Goal: Ask a question: Seek information or help from site administrators or community

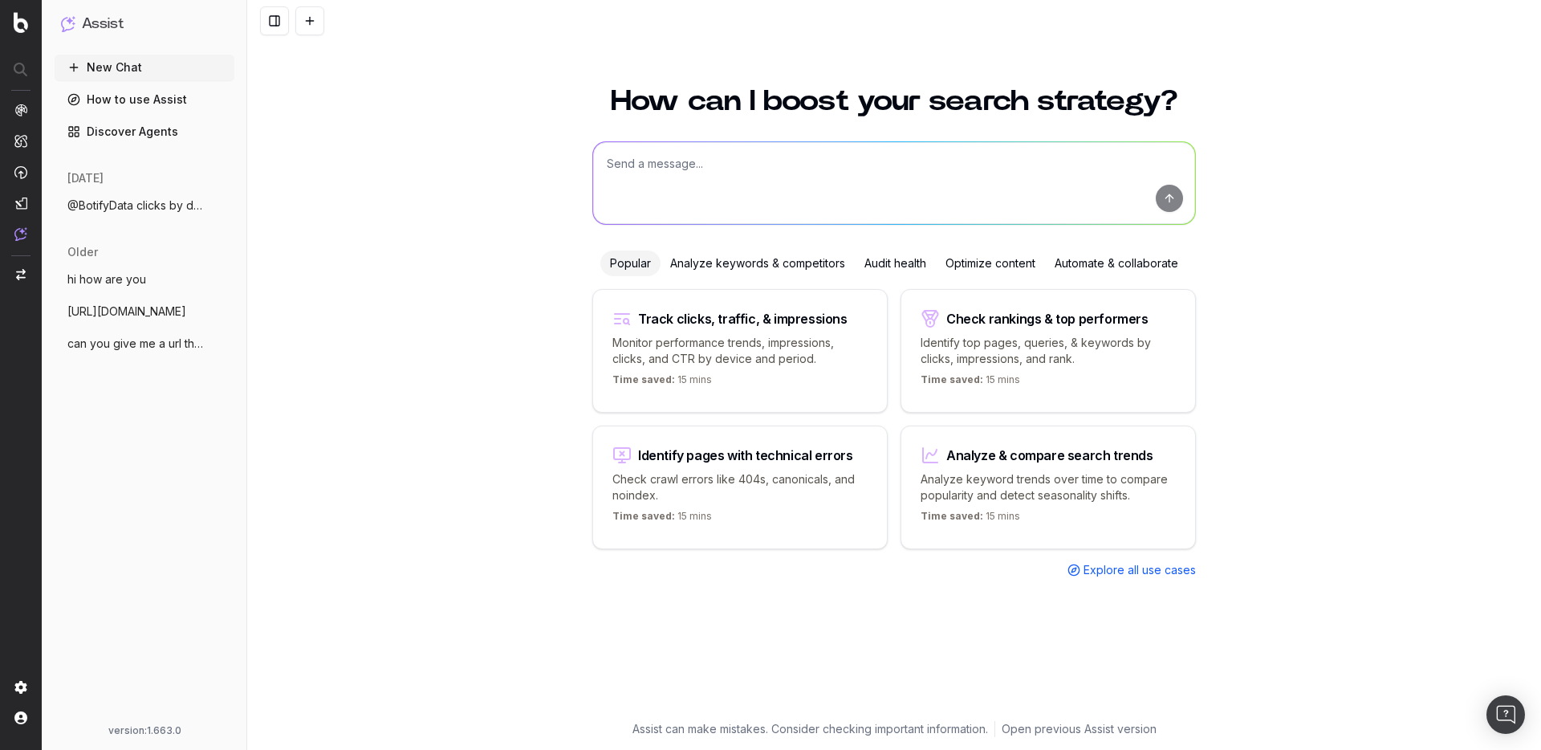
click at [698, 170] on textarea at bounding box center [894, 183] width 602 height 82
type textarea "@BotifyData provide me an information about clicks per url for the top 10"
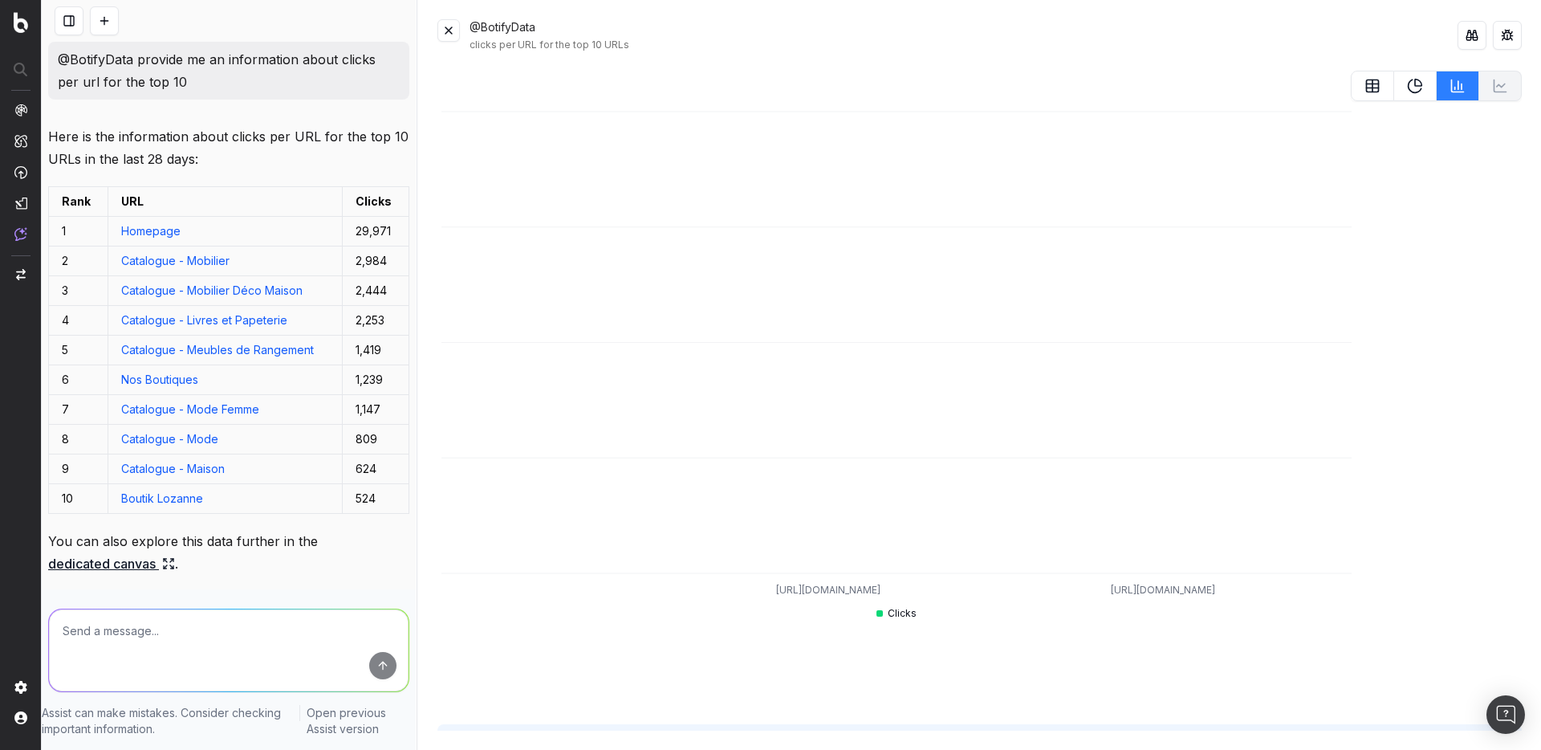
scroll to position [75, 0]
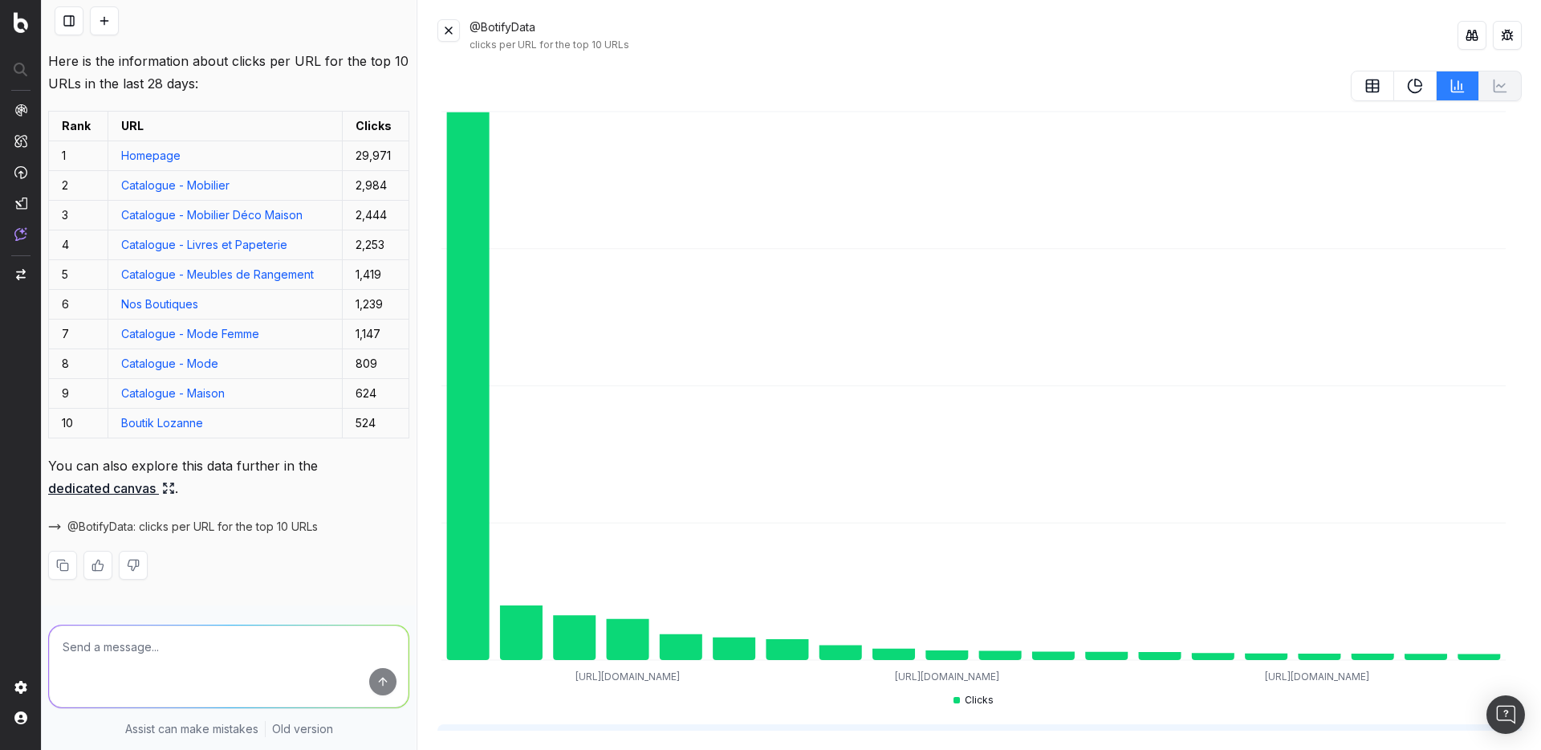
click at [234, 646] on textarea at bounding box center [229, 666] width 360 height 82
click at [195, 666] on textarea "can you add 3 levels" at bounding box center [229, 666] width 360 height 82
type textarea "can you add 3 levels of filters?"
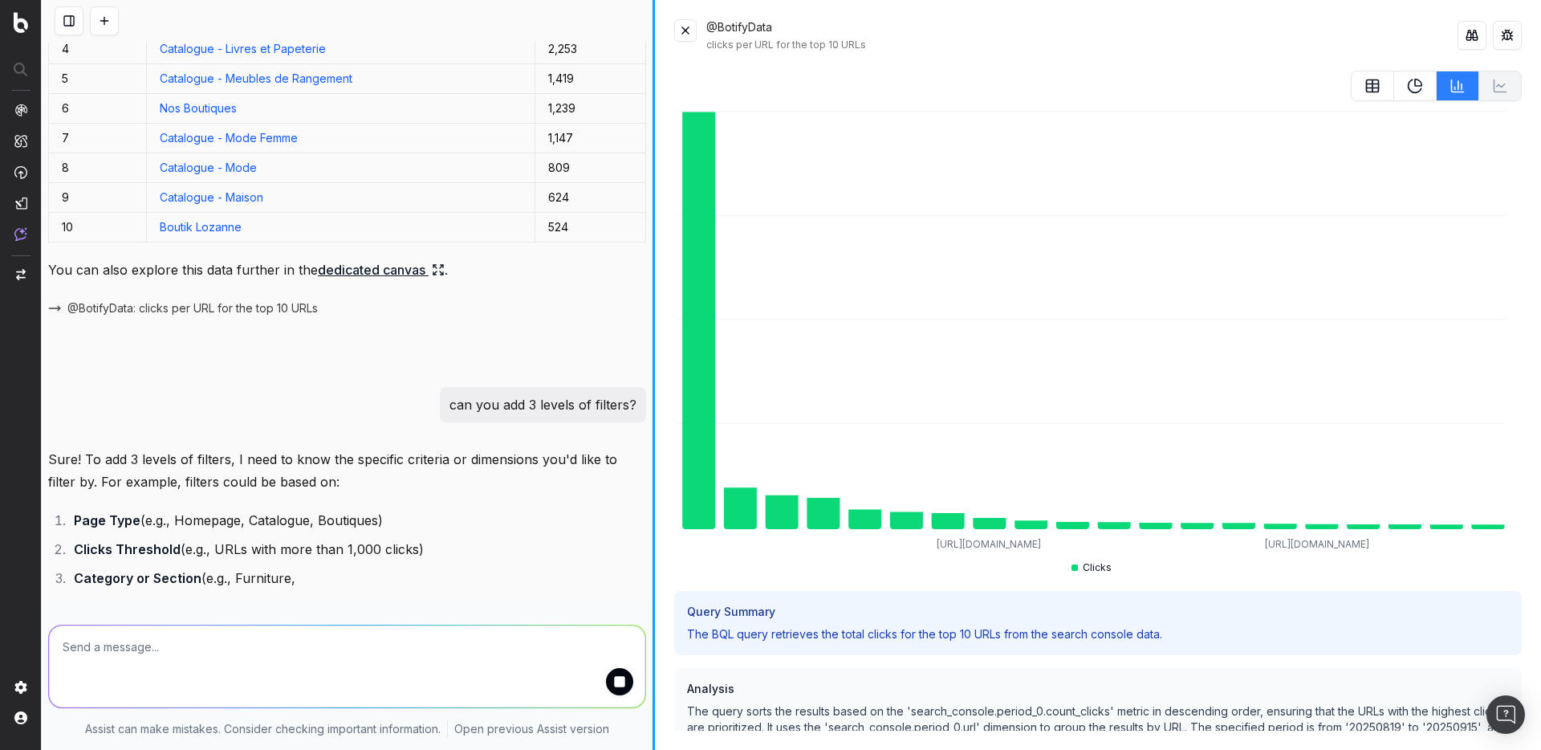
click at [653, 388] on div at bounding box center [654, 375] width 2 height 750
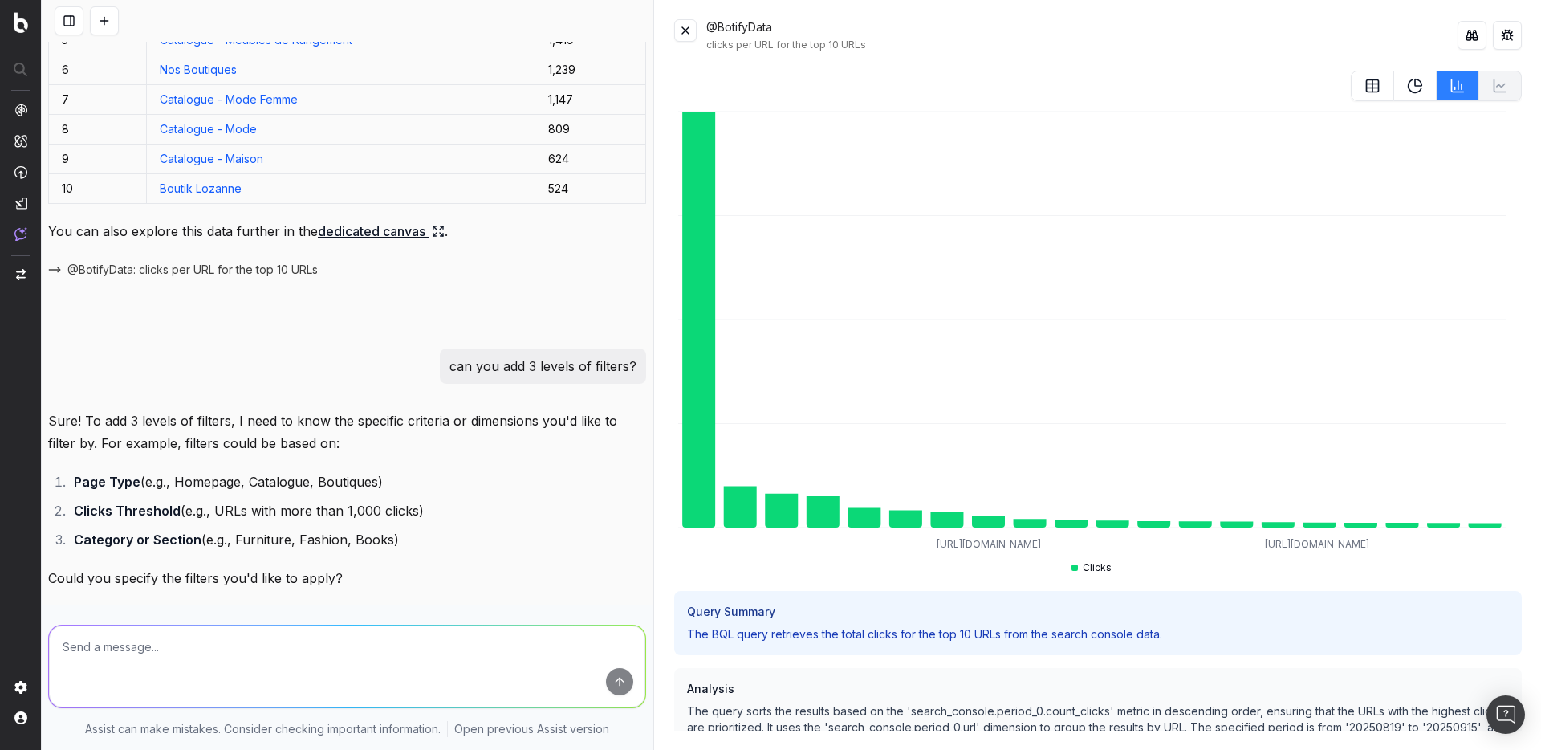
scroll to position [320, 0]
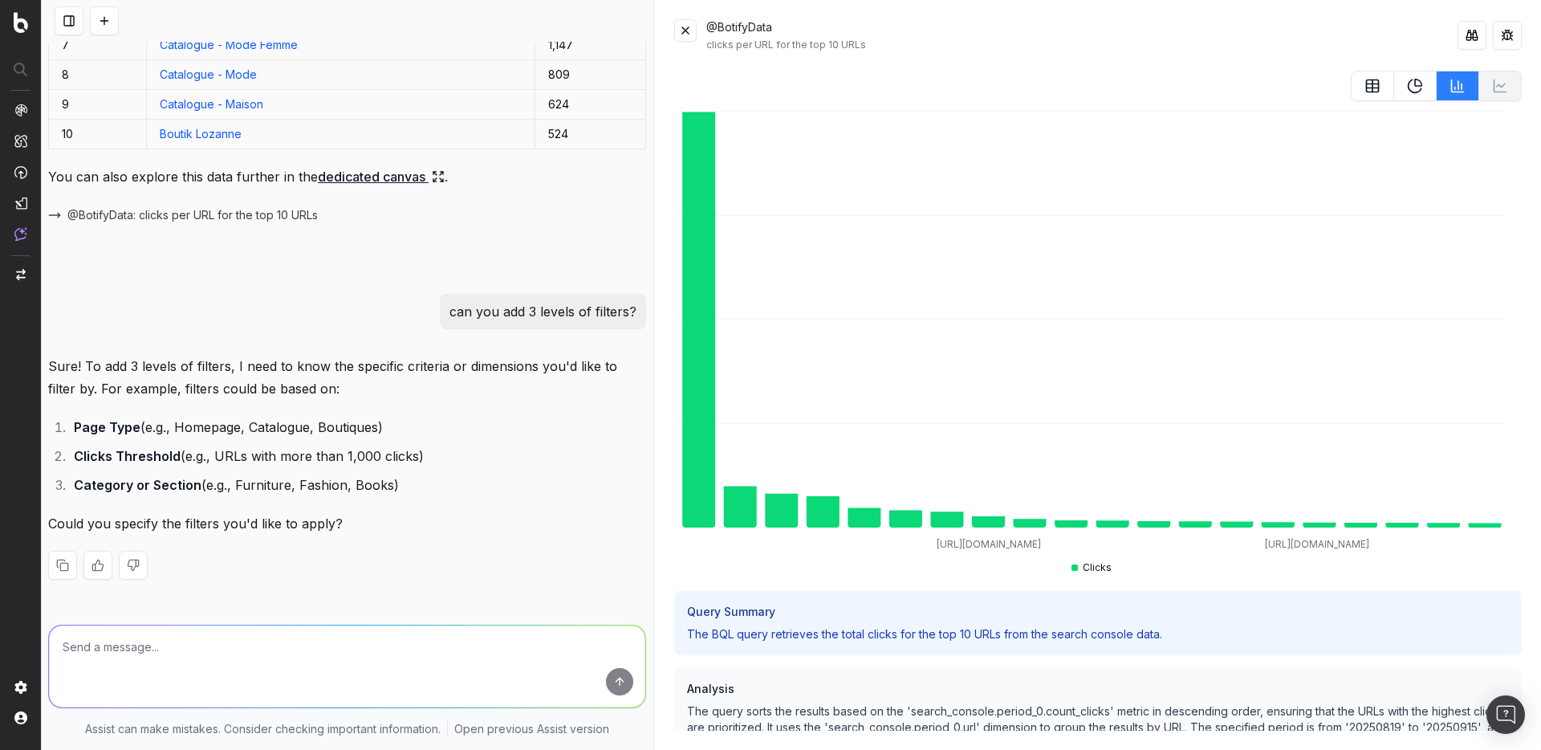
click at [368, 659] on textarea at bounding box center [347, 666] width 596 height 82
type textarea "homepage/ more than 100 clicks, books"
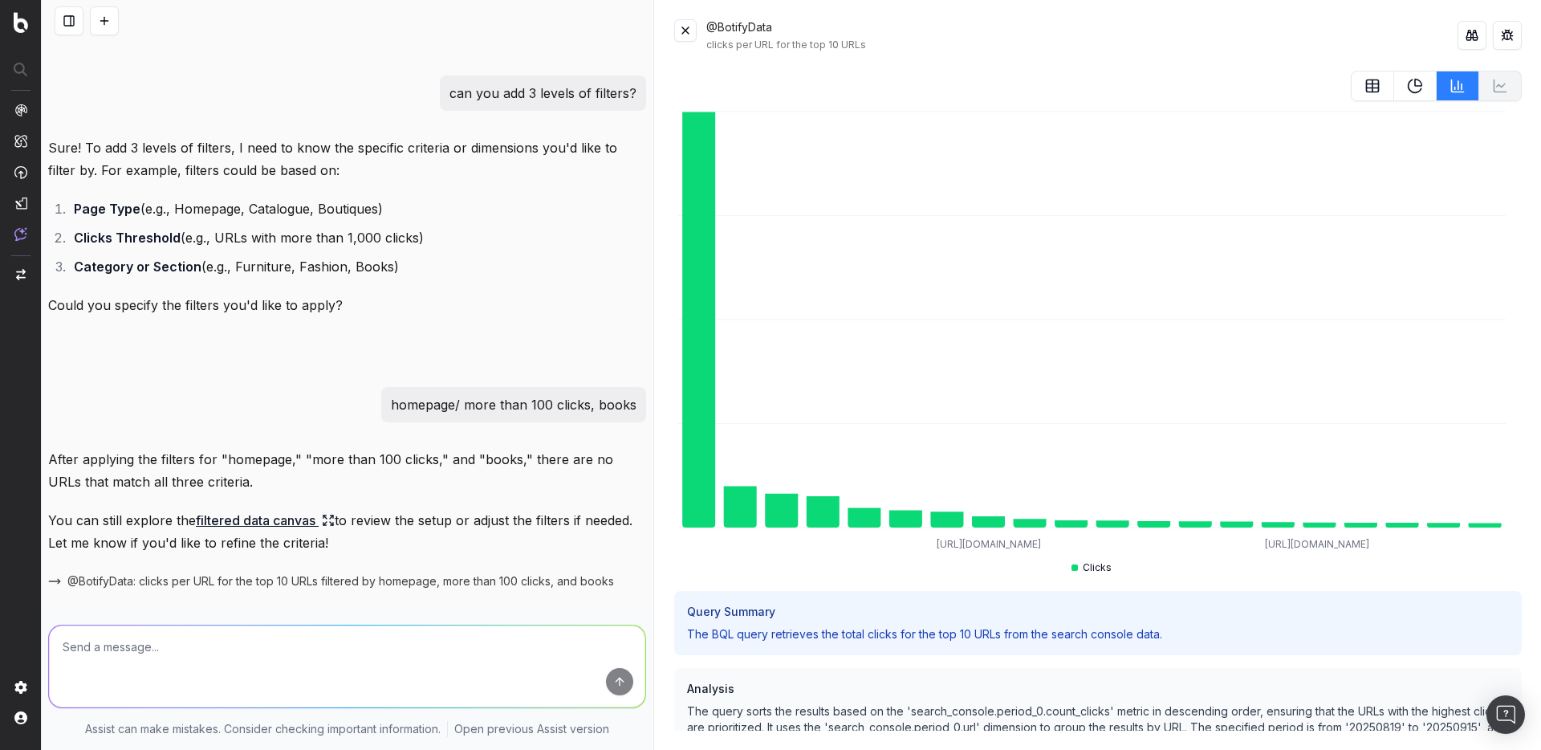
scroll to position [592, 0]
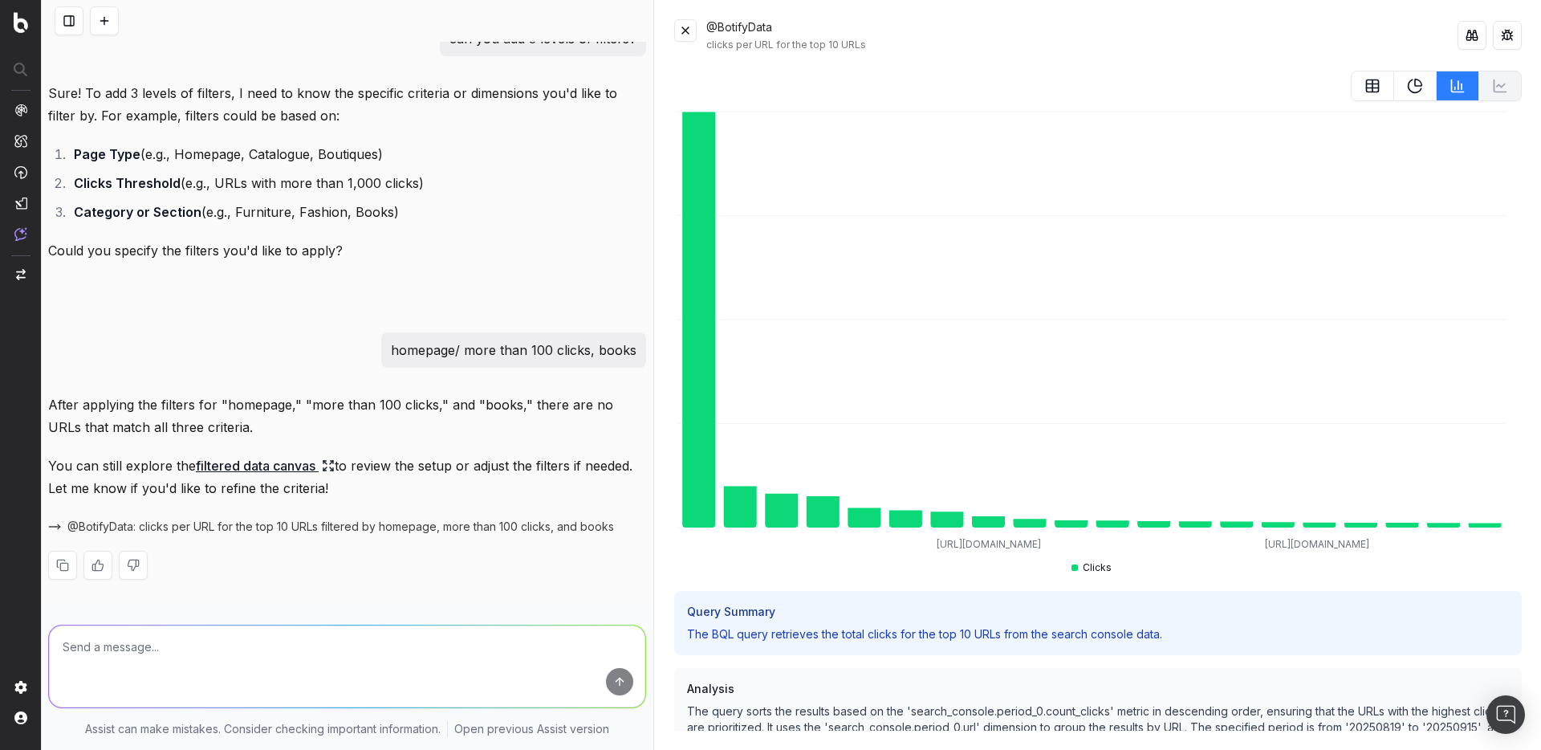
click at [296, 465] on link "filtered data canvas" at bounding box center [265, 465] width 139 height 22
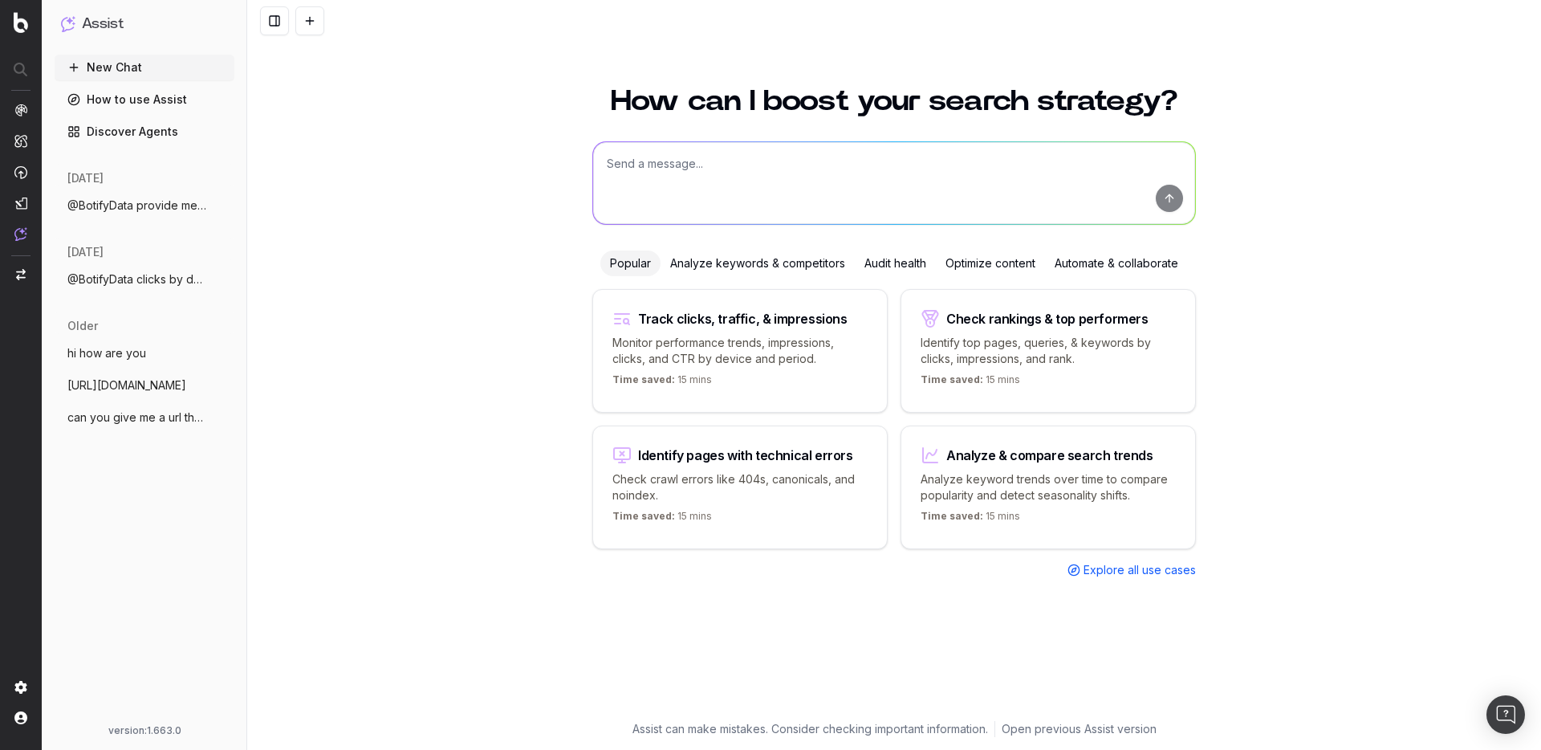
click at [169, 207] on span "@BotifyData provide me an information ab" at bounding box center [137, 205] width 141 height 16
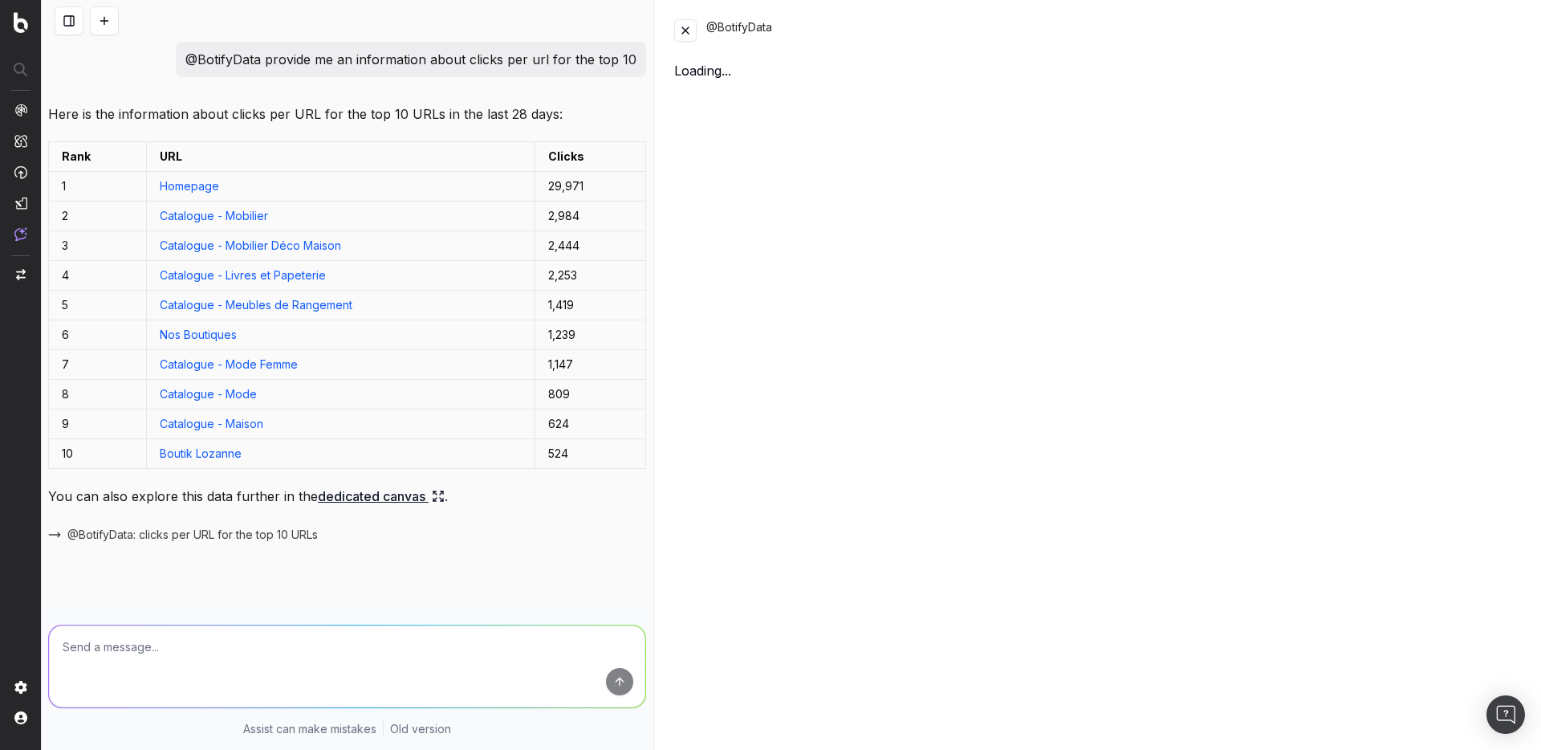
scroll to position [592, 0]
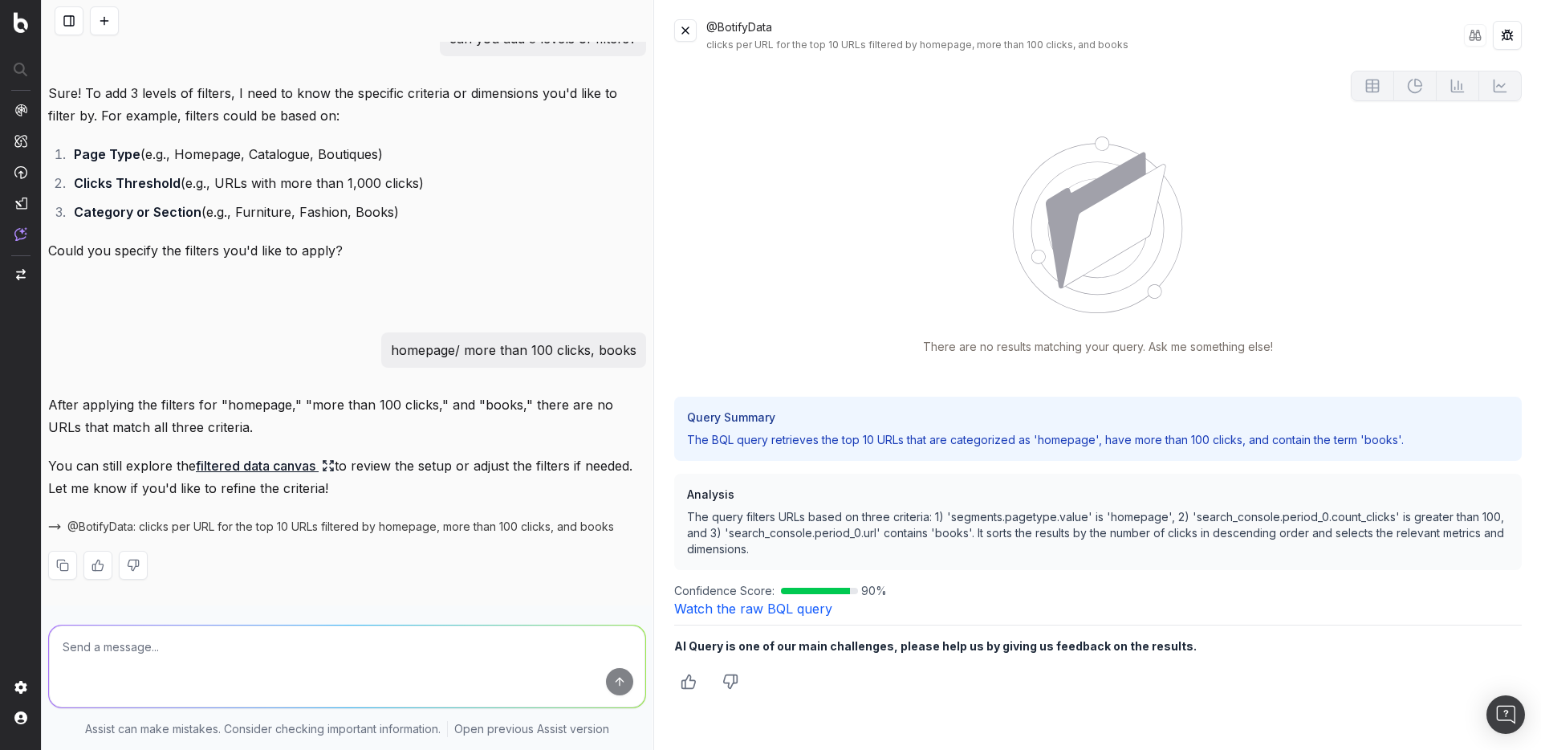
click at [571, 363] on div "homepage/ more than 100 clicks, books" at bounding box center [513, 349] width 265 height 35
copy p "homepage/ more than 100 clicks, books"
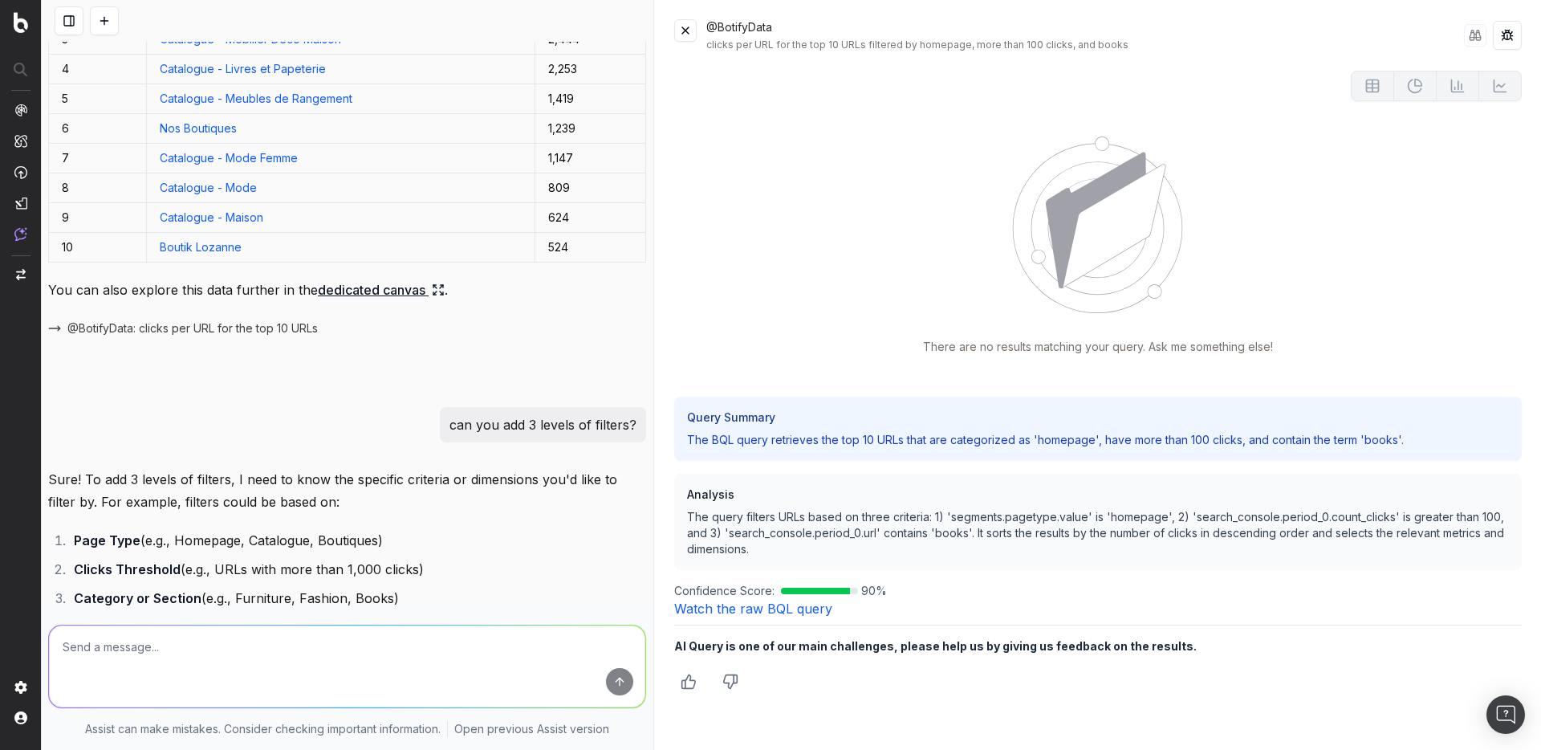
scroll to position [0, 0]
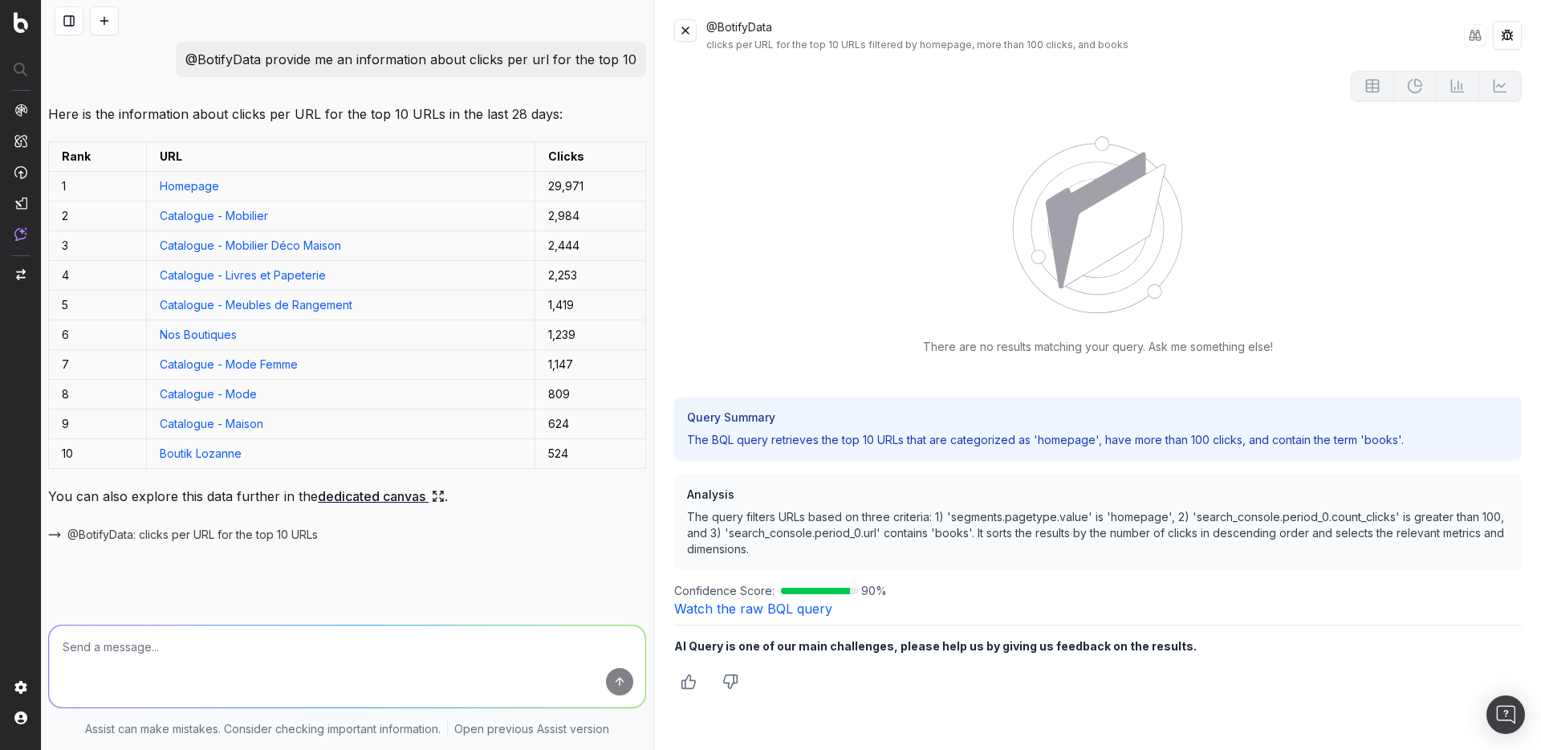
click at [494, 62] on p "@BotifyData provide me an information about clicks per url for the top 10" at bounding box center [410, 59] width 451 height 22
drag, startPoint x: 616, startPoint y: 63, endPoint x: 303, endPoint y: 62, distance: 313.1
click at [303, 62] on p "@BotifyData provide me an information about clicks per url for the top 10" at bounding box center [410, 59] width 451 height 22
copy p "me an information about clicks per url for the top 1"
drag, startPoint x: 405, startPoint y: 40, endPoint x: 328, endPoint y: 43, distance: 76.3
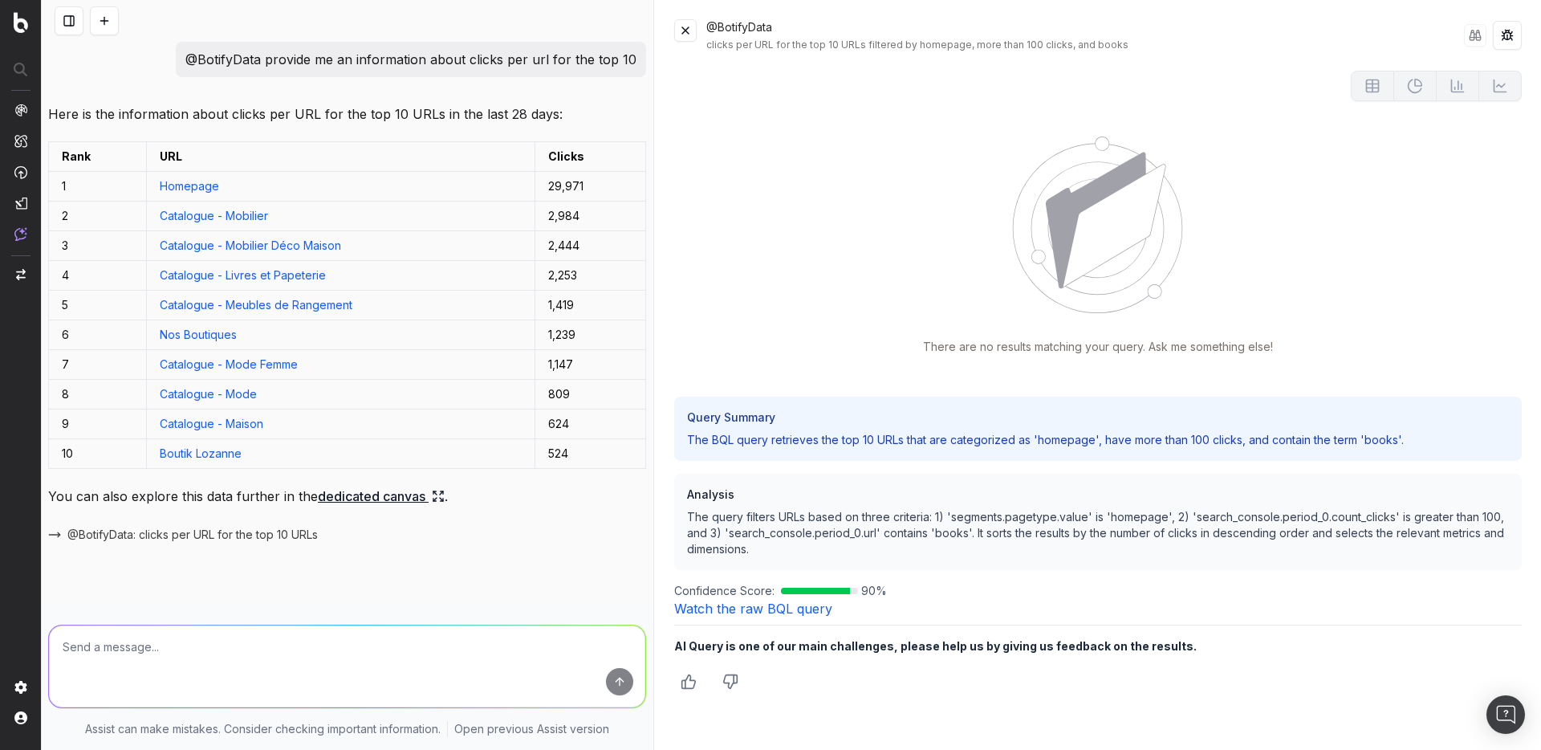
click at [405, 39] on div at bounding box center [347, 21] width 611 height 42
drag, startPoint x: 259, startPoint y: 59, endPoint x: 629, endPoint y: 57, distance: 369.3
click at [629, 57] on div "@BotifyData provide me an information about clicks per url for the top 10" at bounding box center [411, 59] width 470 height 35
copy p "provide me an information about clicks per url for the top 10"
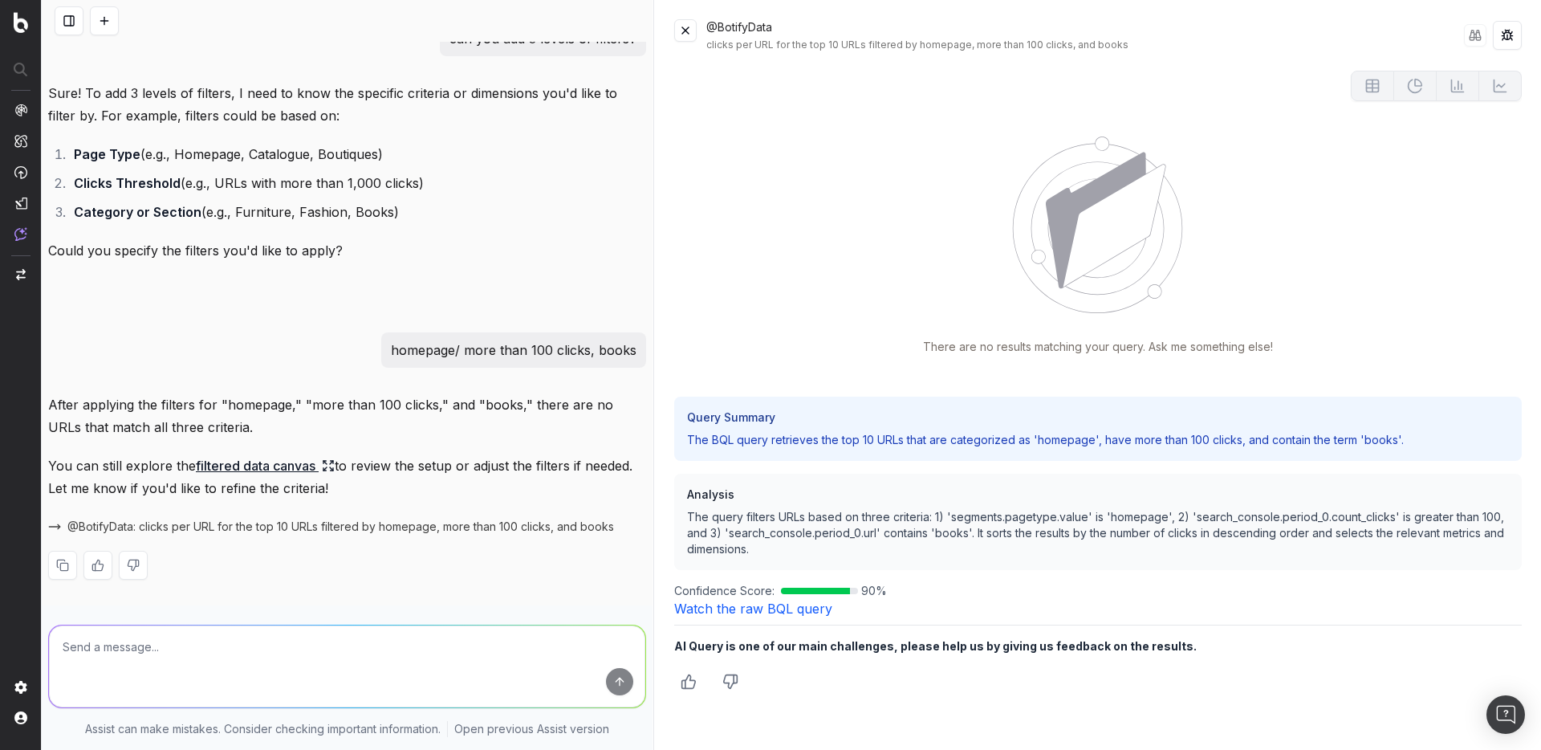
click at [402, 351] on p "homepage/ more than 100 clicks, books" at bounding box center [514, 350] width 246 height 22
copy p "homepage/ more than 100 clicks, books"
